Goal: Task Accomplishment & Management: Use online tool/utility

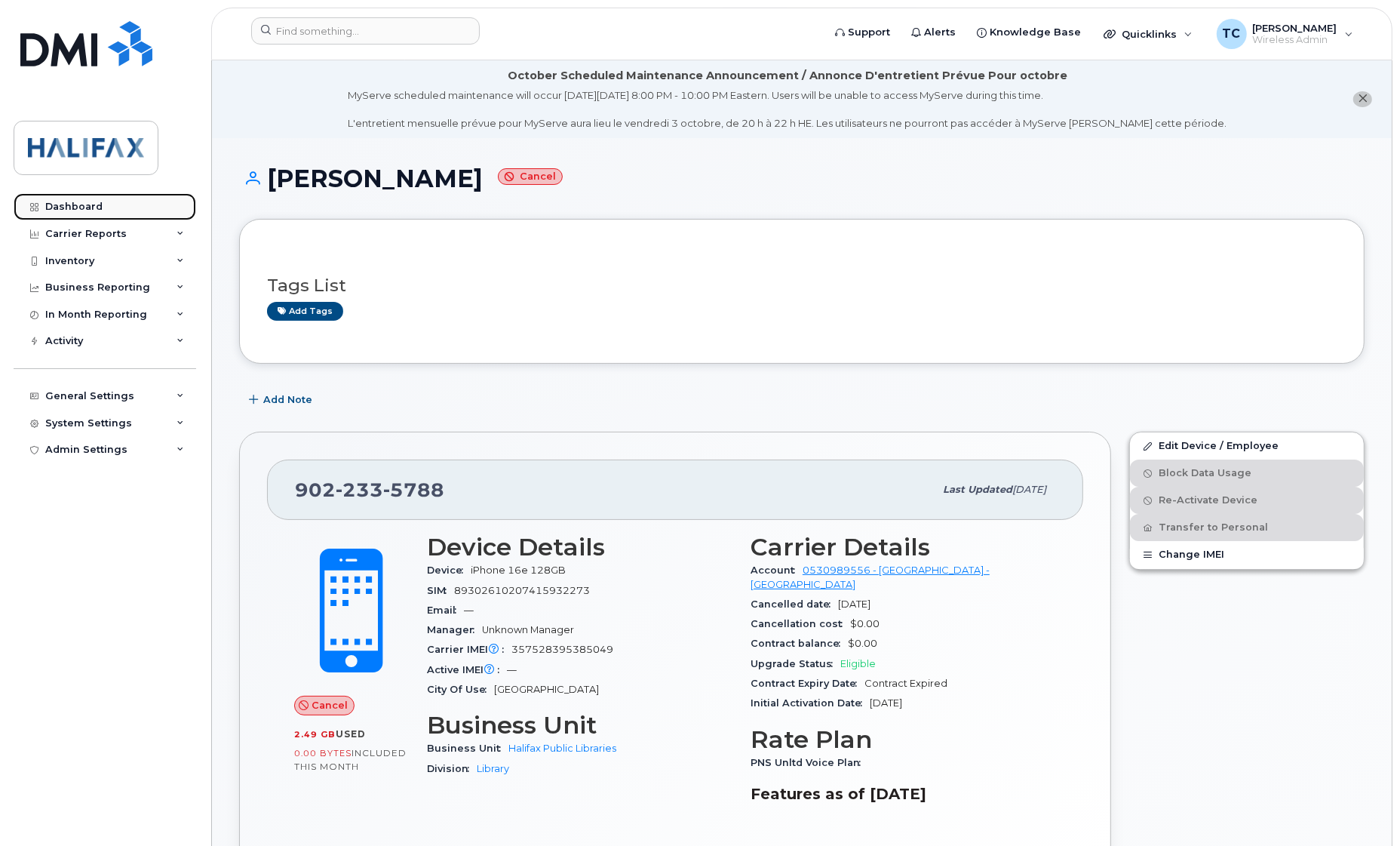
click at [90, 208] on div "Dashboard" at bounding box center [74, 206] width 58 height 12
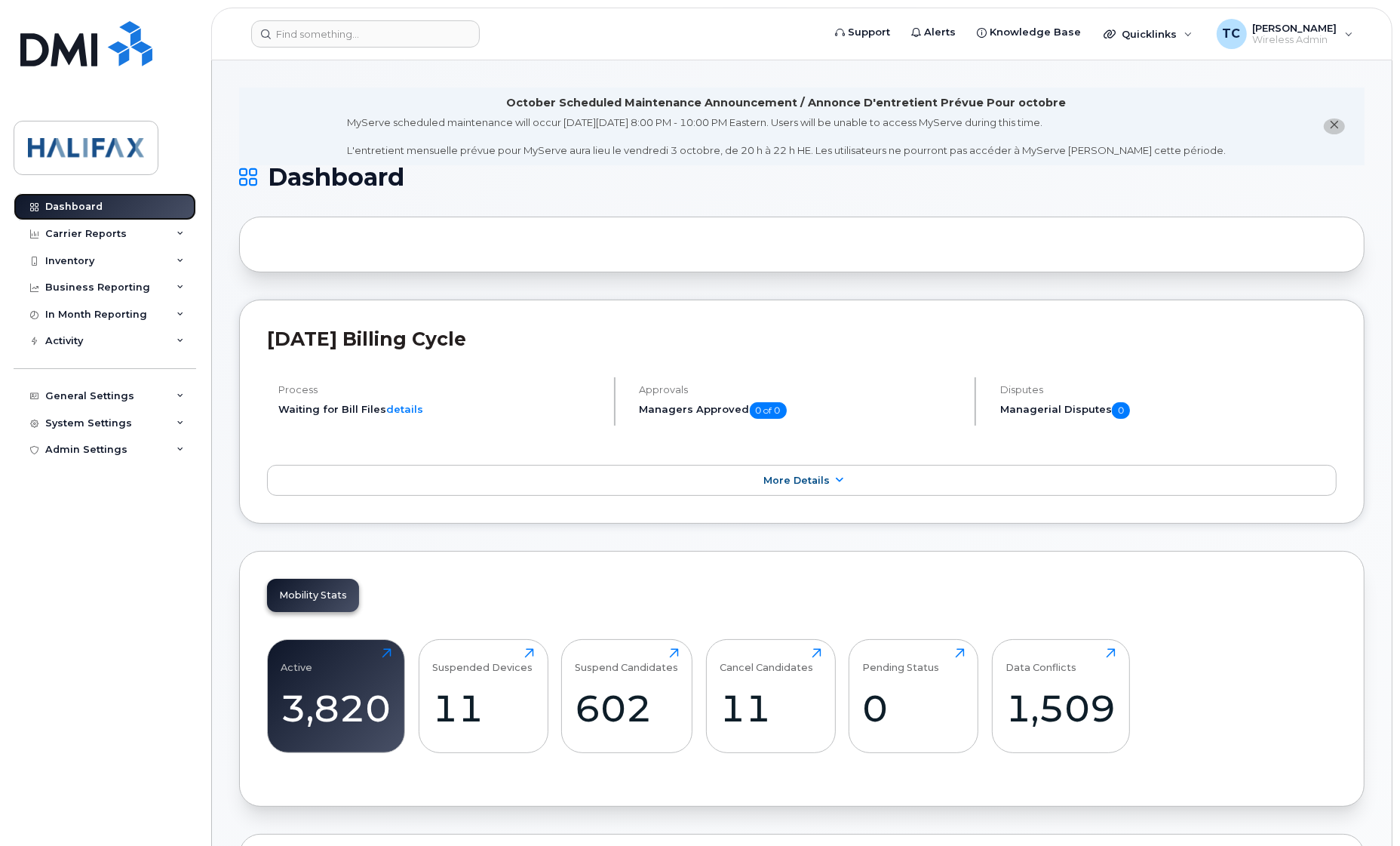
click at [80, 206] on div "Dashboard" at bounding box center [74, 206] width 58 height 12
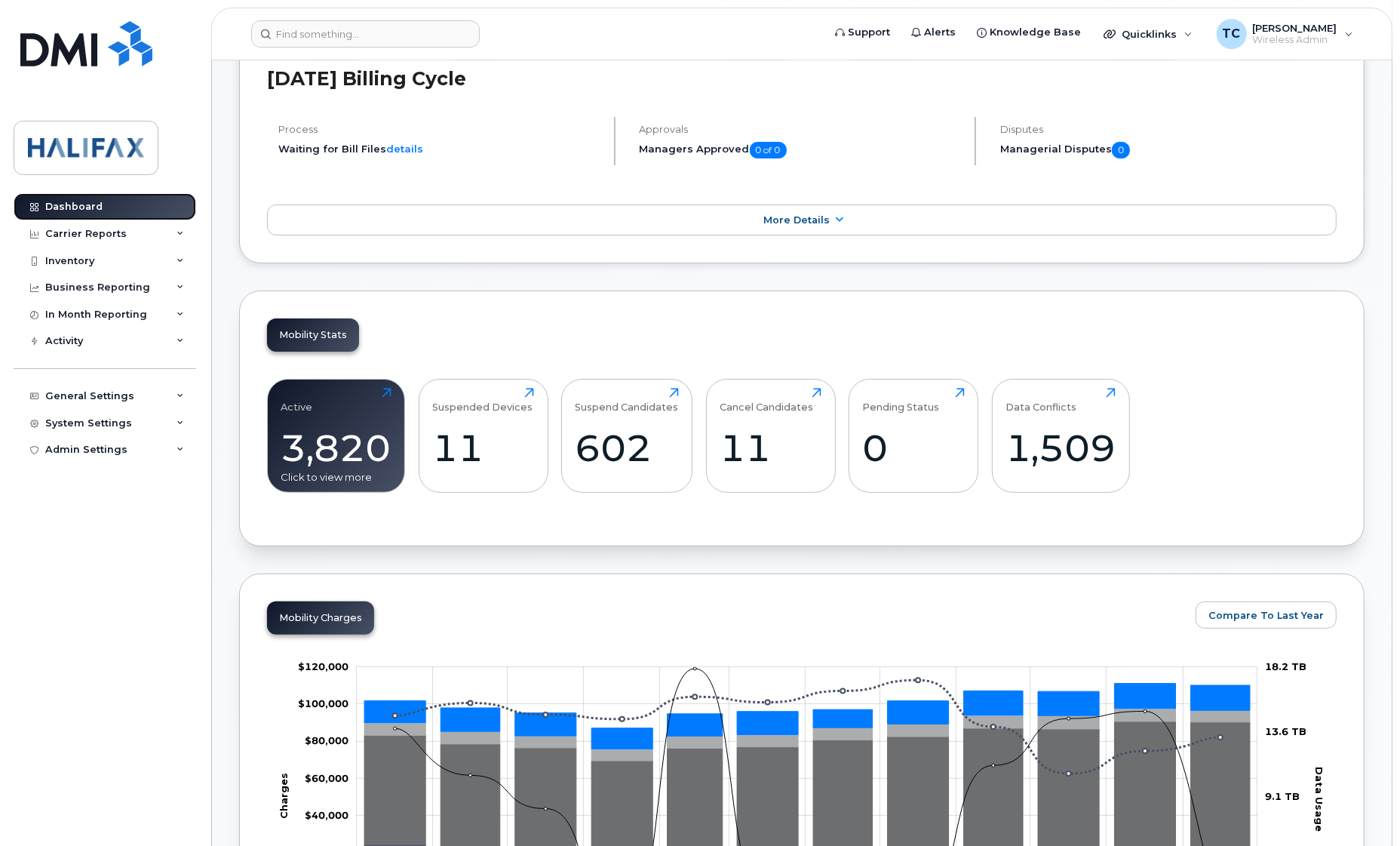
scroll to position [283, 0]
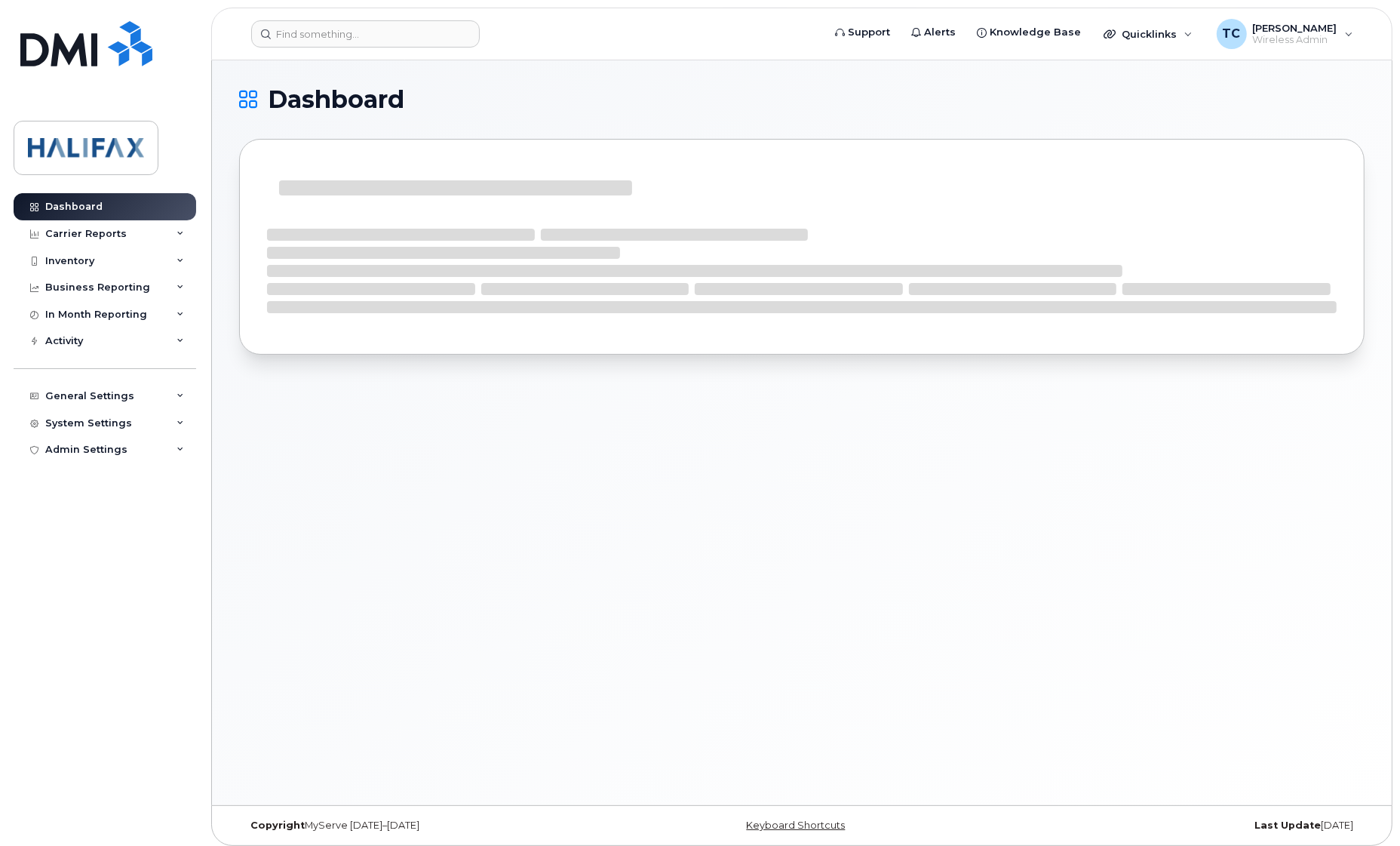
click at [617, 426] on div "Dashboard" at bounding box center [802, 432] width 1180 height 745
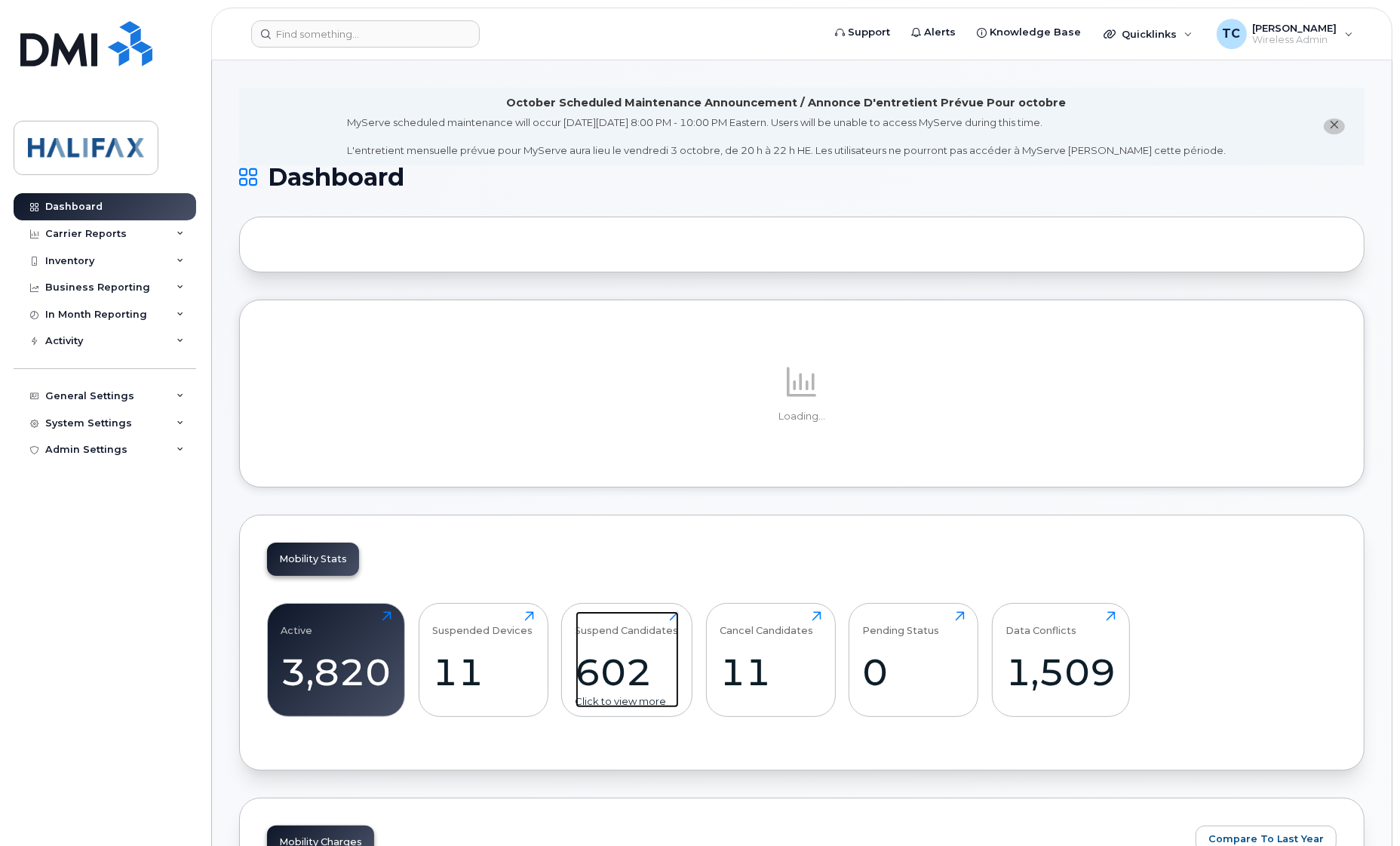
click at [613, 669] on div "602" at bounding box center [628, 671] width 103 height 45
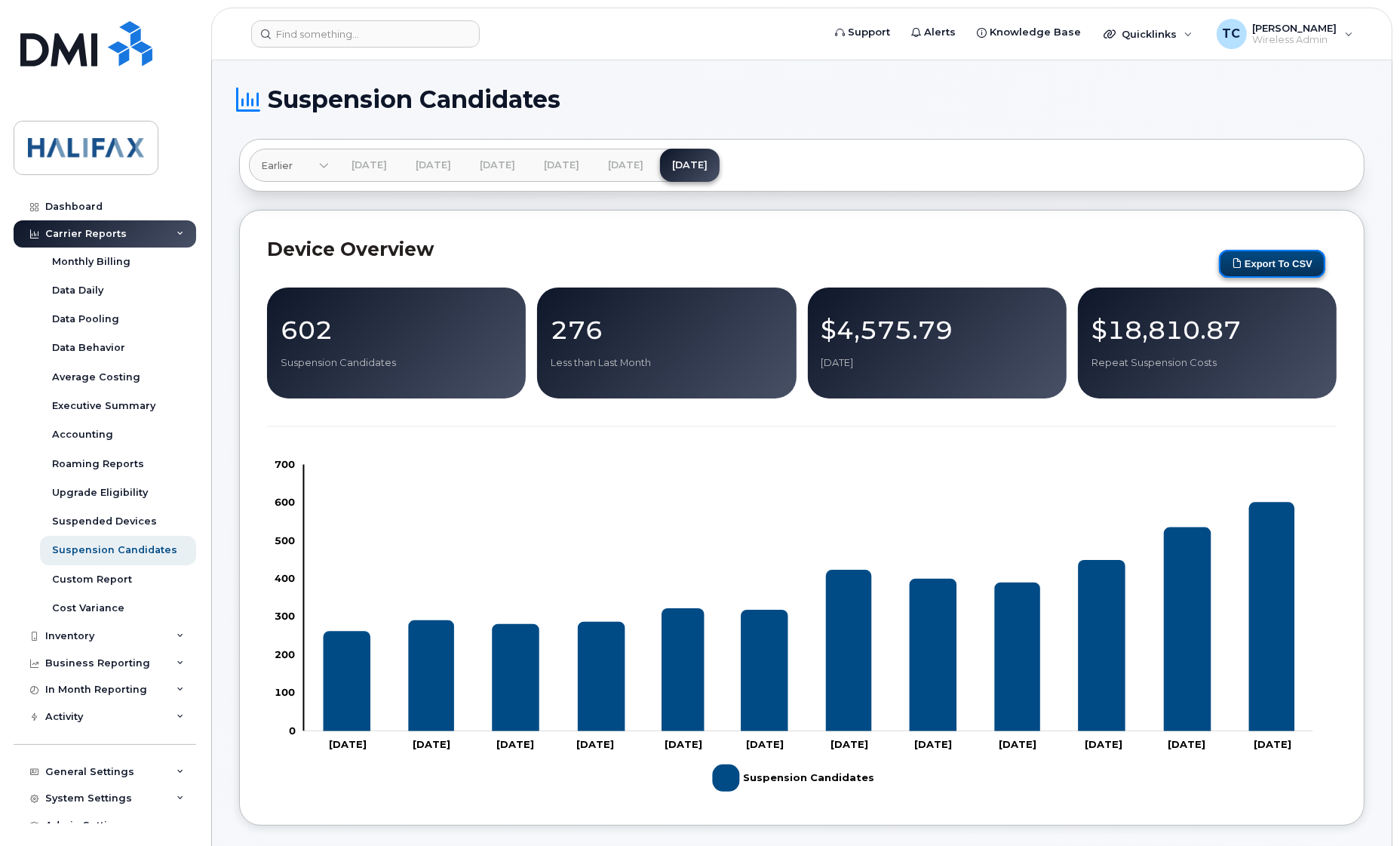
click at [1253, 258] on button "Export to CSV" at bounding box center [1271, 264] width 106 height 28
